Goal: Information Seeking & Learning: Learn about a topic

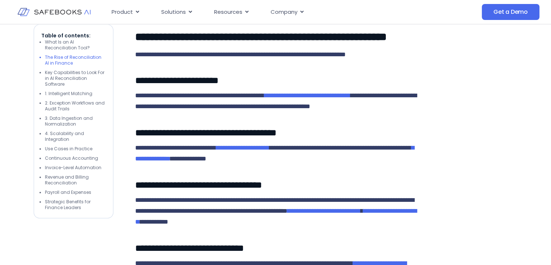
scroll to position [870, 0]
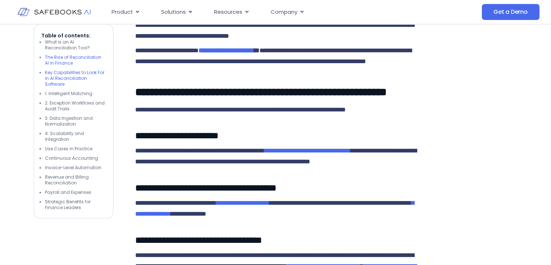
click at [59, 78] on li "Key Capabilities to Look For in AI Reconciliation Software" at bounding box center [75, 78] width 61 height 17
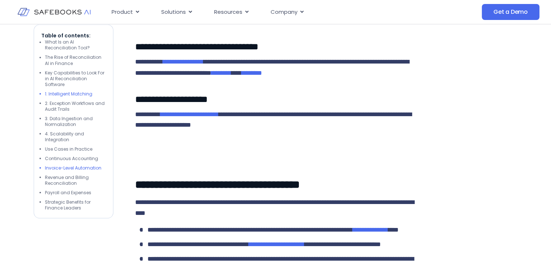
scroll to position [1331, 0]
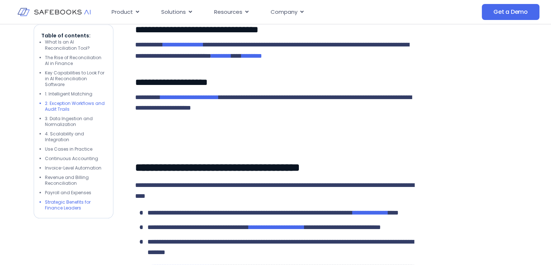
click at [76, 205] on li "Strategic Benefits for Finance Leaders" at bounding box center [75, 205] width 61 height 12
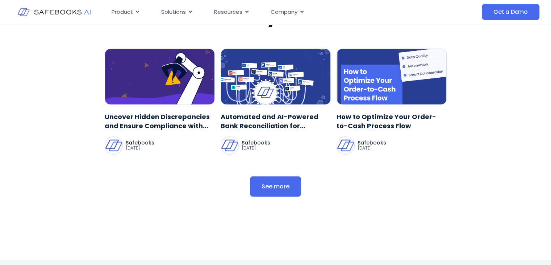
scroll to position [1806, 0]
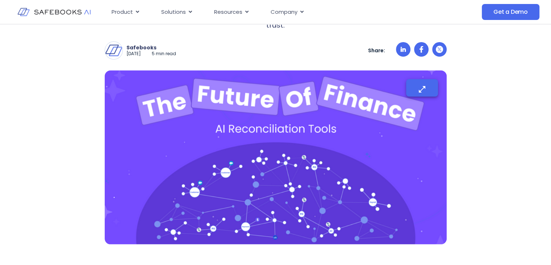
scroll to position [157, 0]
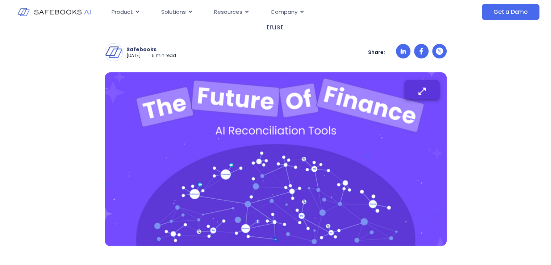
click at [420, 89] on icon "button" at bounding box center [421, 90] width 9 height 9
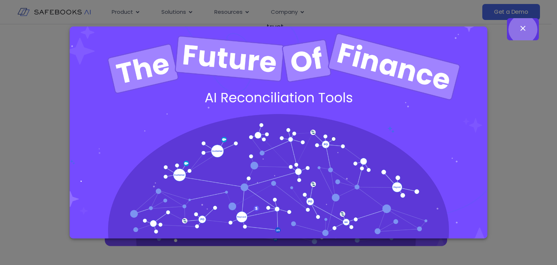
click at [521, 30] on icon "button" at bounding box center [522, 28] width 5 height 5
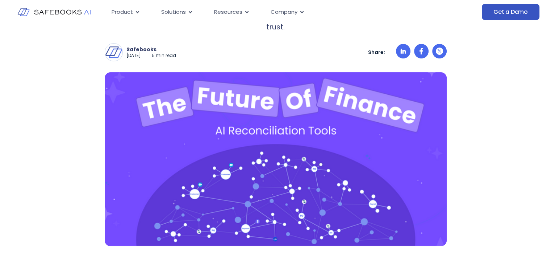
click at [511, 9] on span "Get a Demo" at bounding box center [511, 11] width 34 height 7
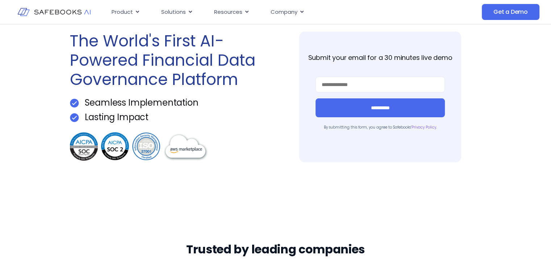
scroll to position [72, 0]
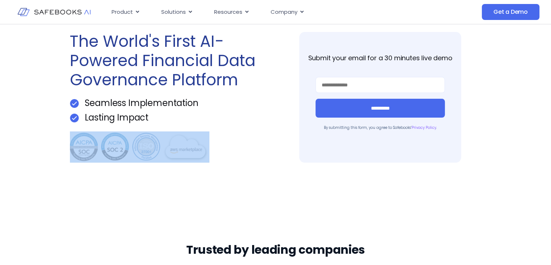
drag, startPoint x: 37, startPoint y: 145, endPoint x: 191, endPoint y: 144, distance: 154.1
click at [191, 144] on div "**********" at bounding box center [275, 97] width 551 height 290
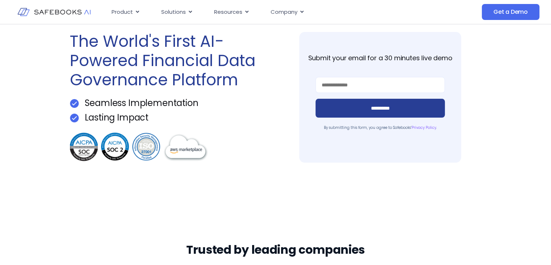
drag, startPoint x: 214, startPoint y: 112, endPoint x: 322, endPoint y: 109, distance: 108.4
click at [213, 113] on div "Lasting Impact" at bounding box center [171, 117] width 202 height 9
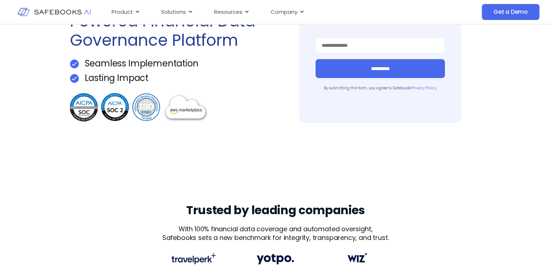
scroll to position [108, 0]
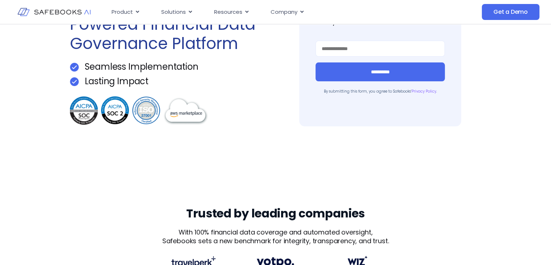
drag, startPoint x: 387, startPoint y: 125, endPoint x: 362, endPoint y: 117, distance: 25.5
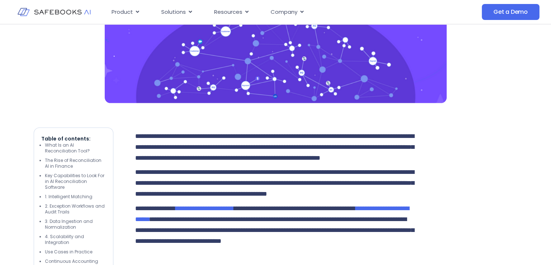
scroll to position [362, 0]
